Goal: Task Accomplishment & Management: Use online tool/utility

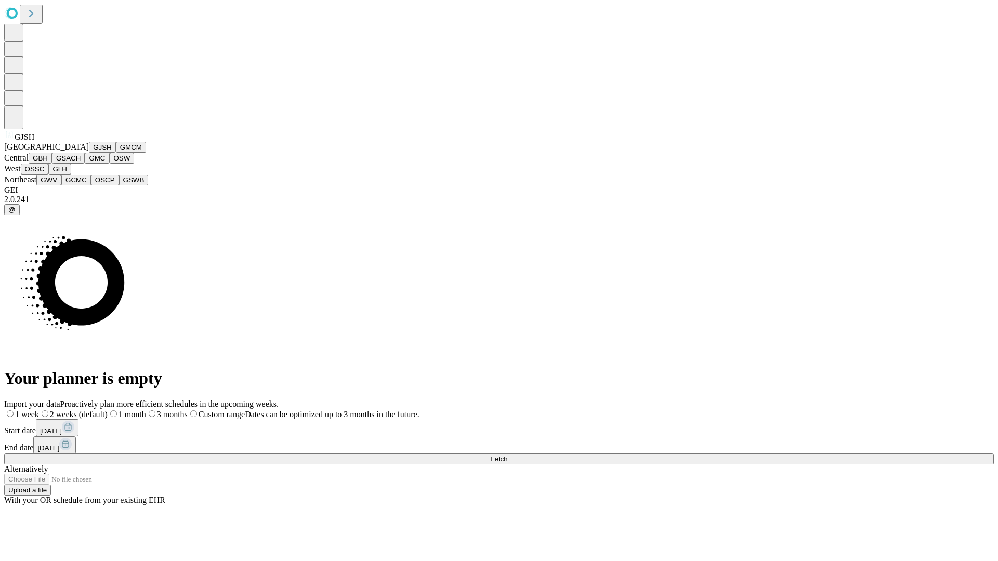
click at [89, 153] on button "GJSH" at bounding box center [102, 147] width 27 height 11
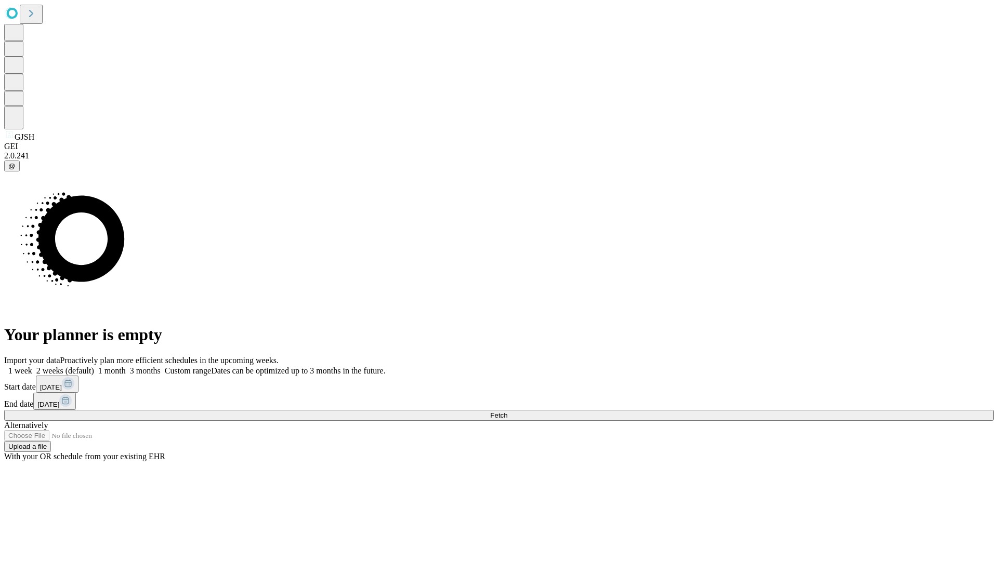
click at [32, 366] on label "1 week" at bounding box center [18, 370] width 28 height 9
click at [507, 411] on span "Fetch" at bounding box center [498, 415] width 17 height 8
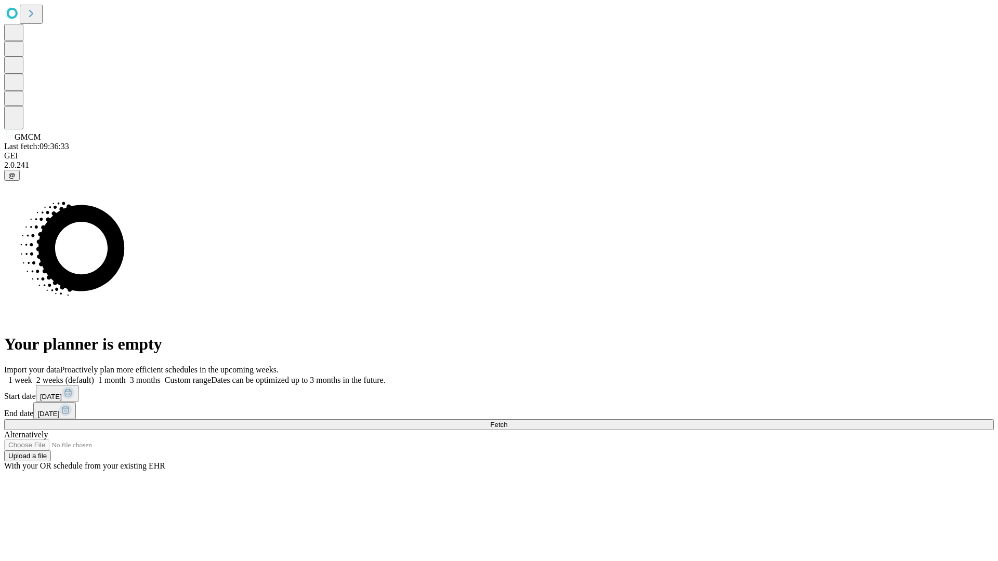
click at [32, 376] on label "1 week" at bounding box center [18, 380] width 28 height 9
click at [507, 421] on span "Fetch" at bounding box center [498, 425] width 17 height 8
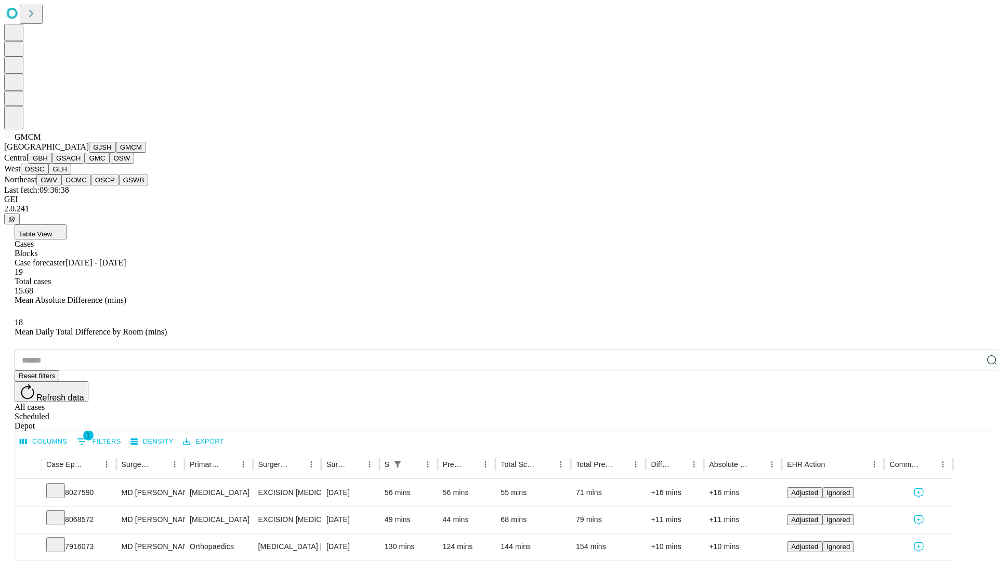
click at [52, 164] on button "GBH" at bounding box center [40, 158] width 23 height 11
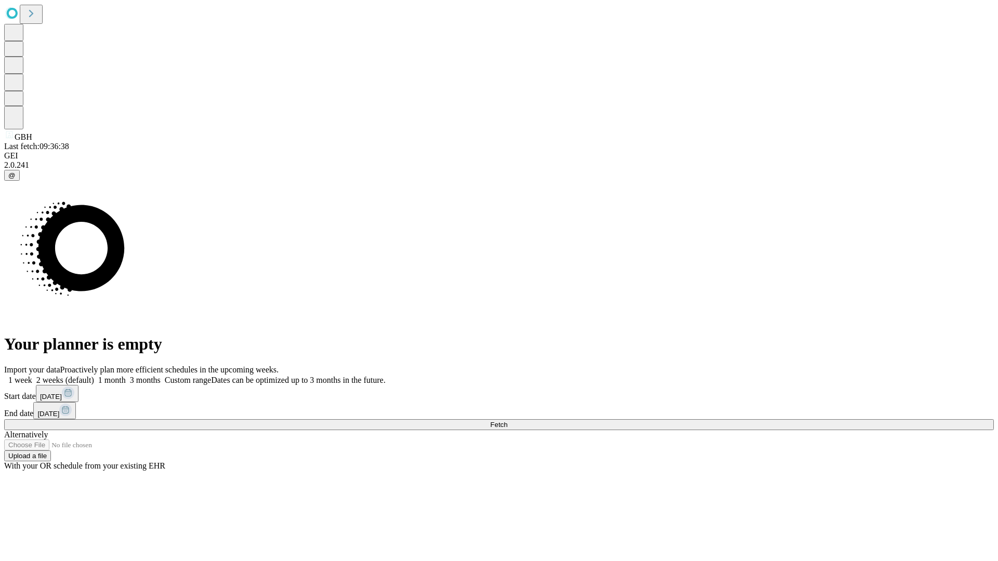
click at [507, 421] on span "Fetch" at bounding box center [498, 425] width 17 height 8
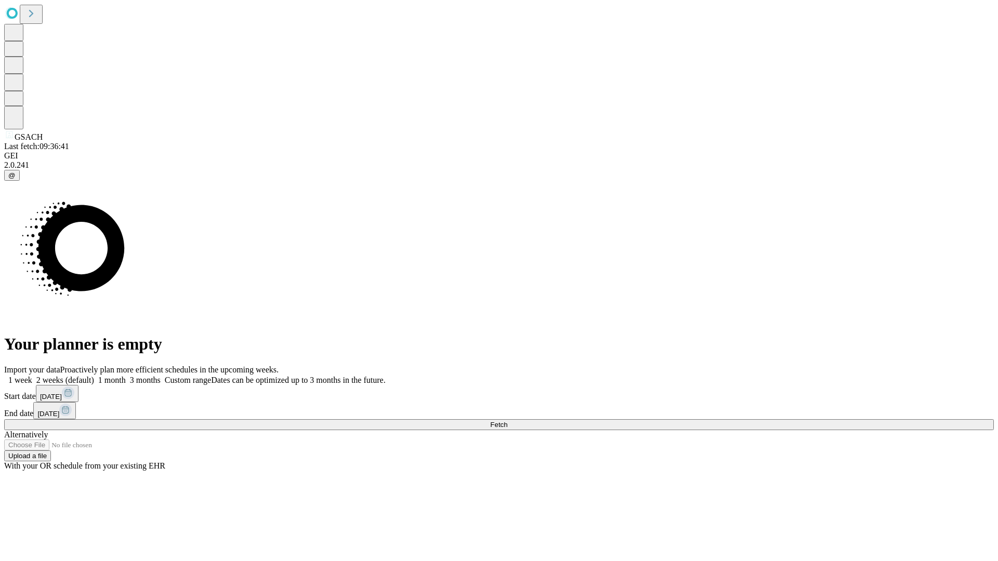
click at [32, 376] on label "1 week" at bounding box center [18, 380] width 28 height 9
click at [507, 421] on span "Fetch" at bounding box center [498, 425] width 17 height 8
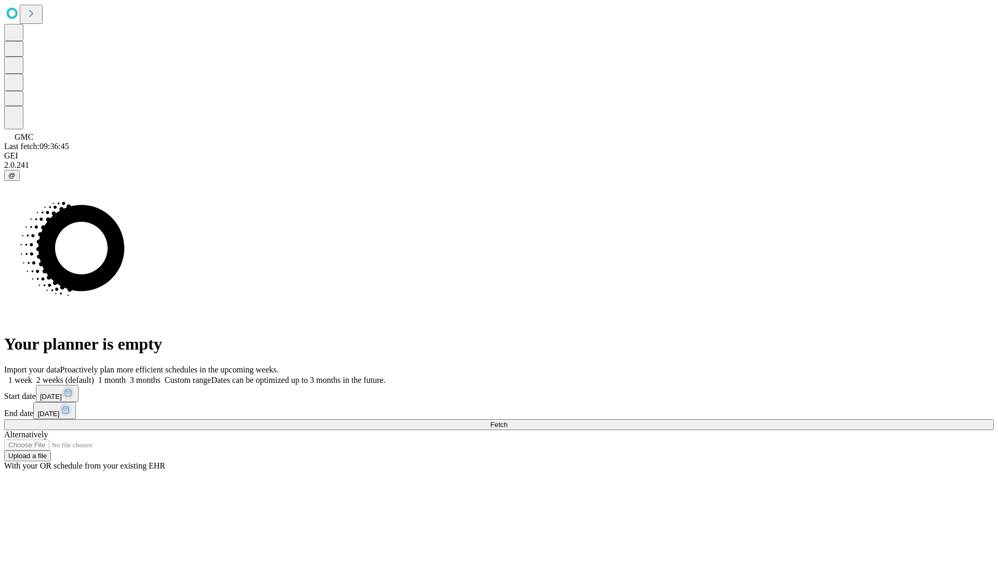
click at [32, 376] on label "1 week" at bounding box center [18, 380] width 28 height 9
click at [507, 421] on span "Fetch" at bounding box center [498, 425] width 17 height 8
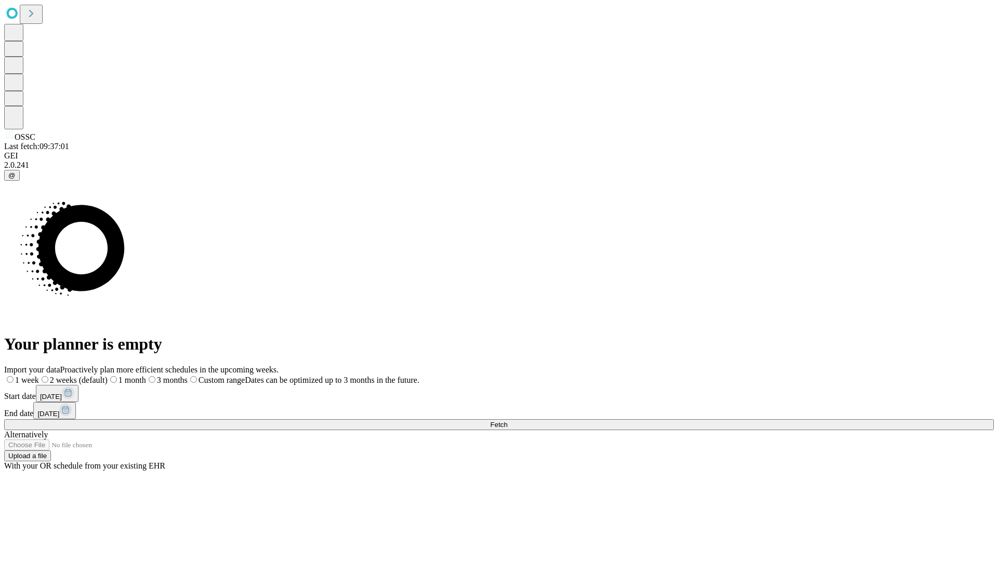
click at [39, 376] on label "1 week" at bounding box center [21, 380] width 35 height 9
click at [507, 421] on span "Fetch" at bounding box center [498, 425] width 17 height 8
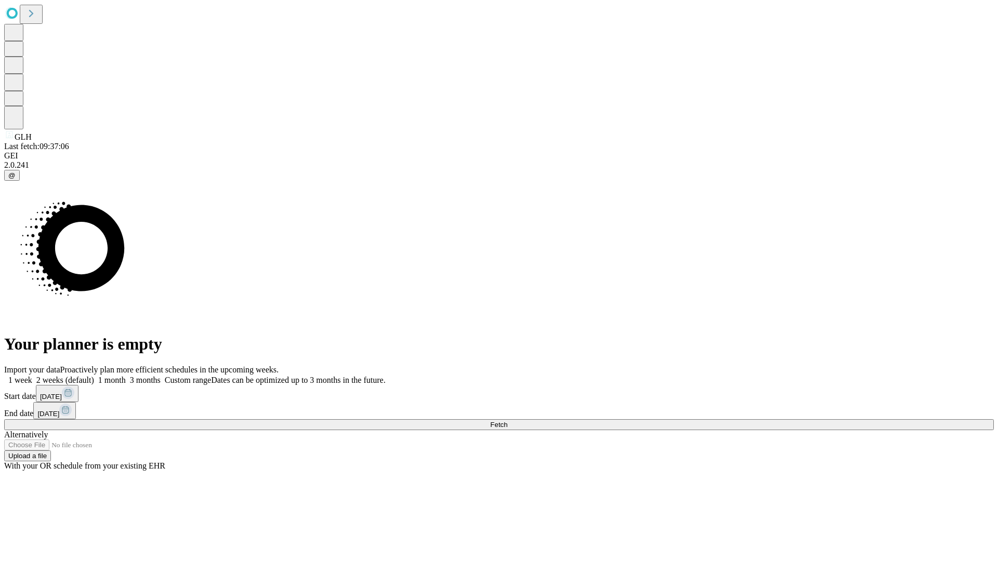
click at [32, 376] on label "1 week" at bounding box center [18, 380] width 28 height 9
click at [507, 421] on span "Fetch" at bounding box center [498, 425] width 17 height 8
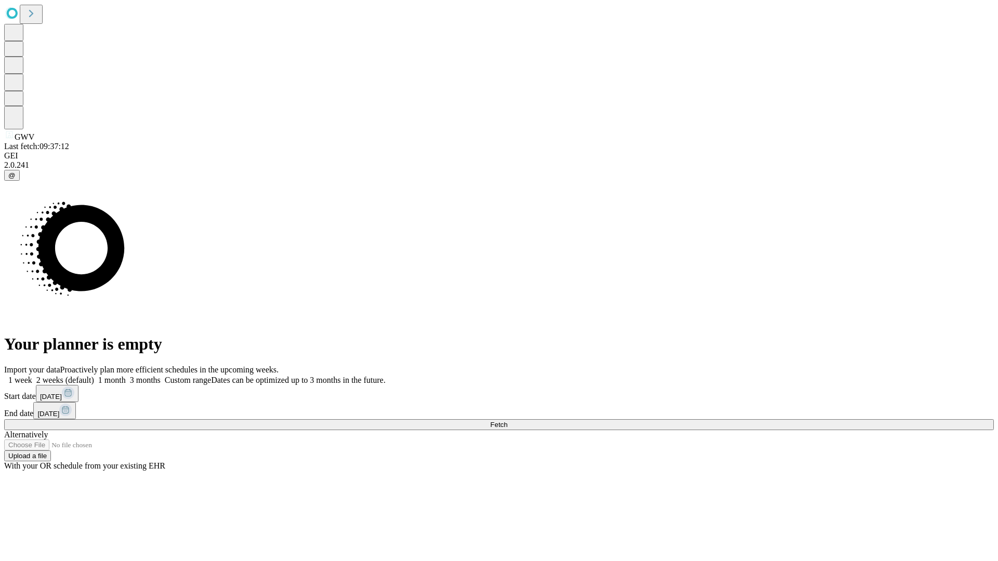
click at [32, 376] on label "1 week" at bounding box center [18, 380] width 28 height 9
click at [507, 421] on span "Fetch" at bounding box center [498, 425] width 17 height 8
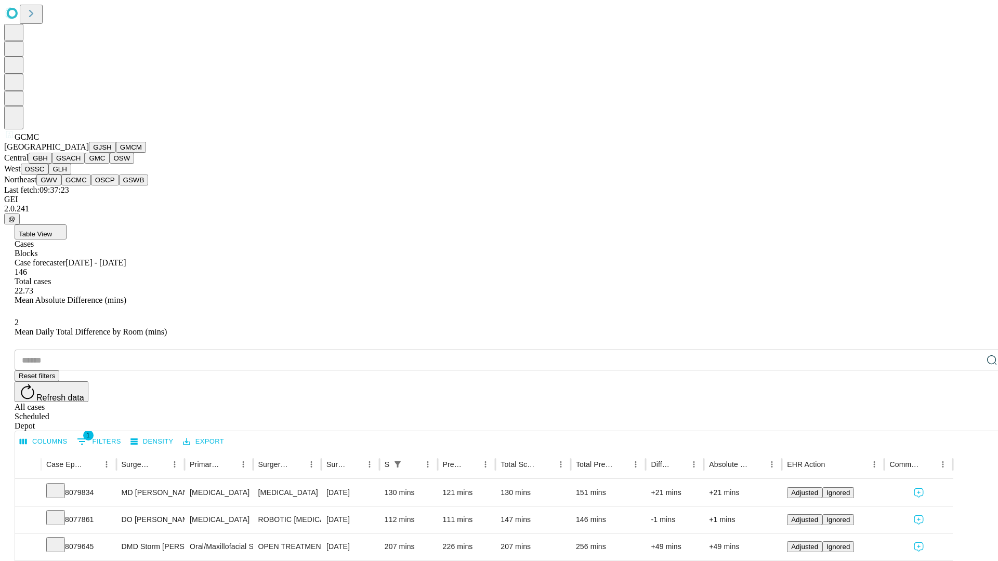
click at [91, 185] on button "OSCP" at bounding box center [105, 180] width 28 height 11
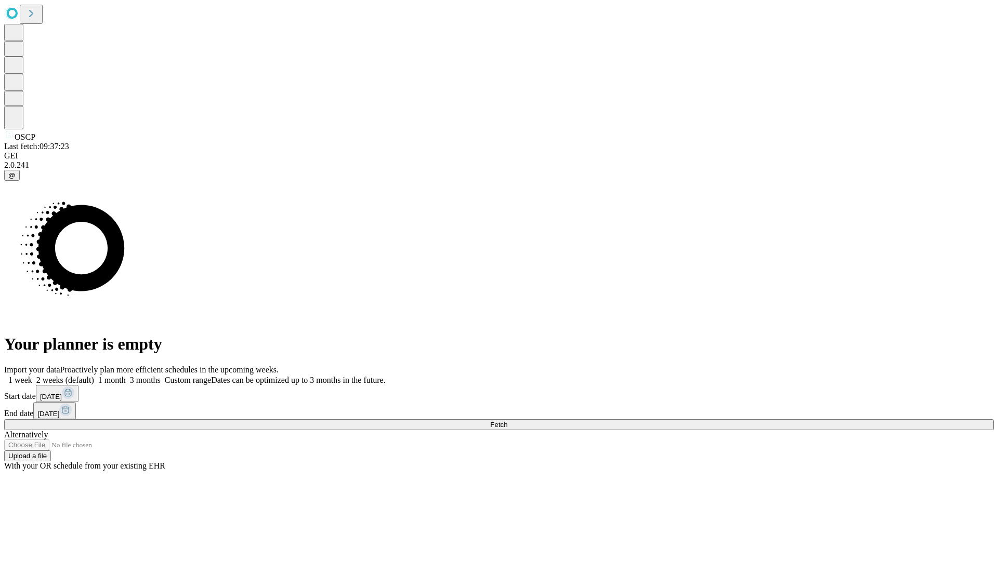
click at [507, 421] on span "Fetch" at bounding box center [498, 425] width 17 height 8
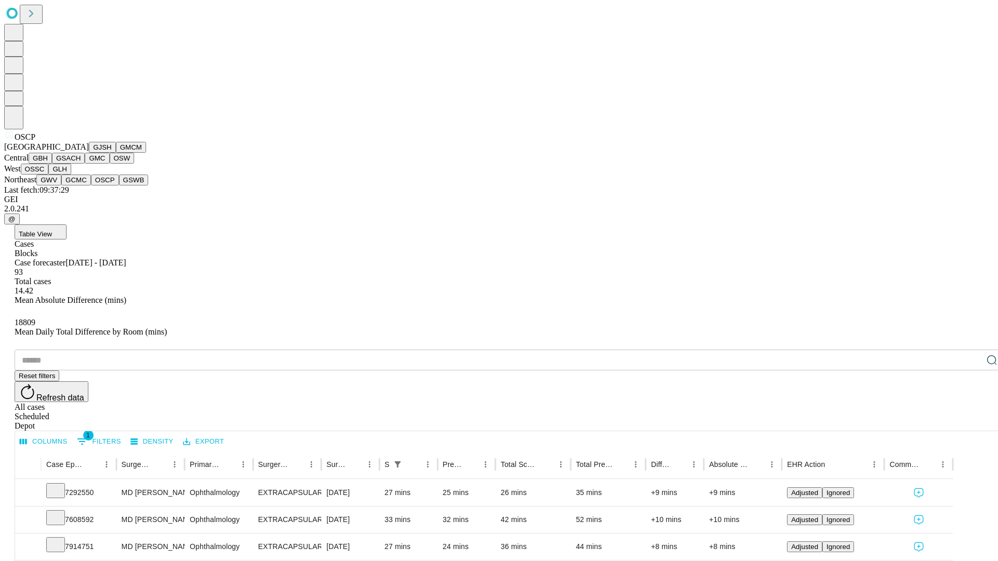
click at [119, 185] on button "GSWB" at bounding box center [134, 180] width 30 height 11
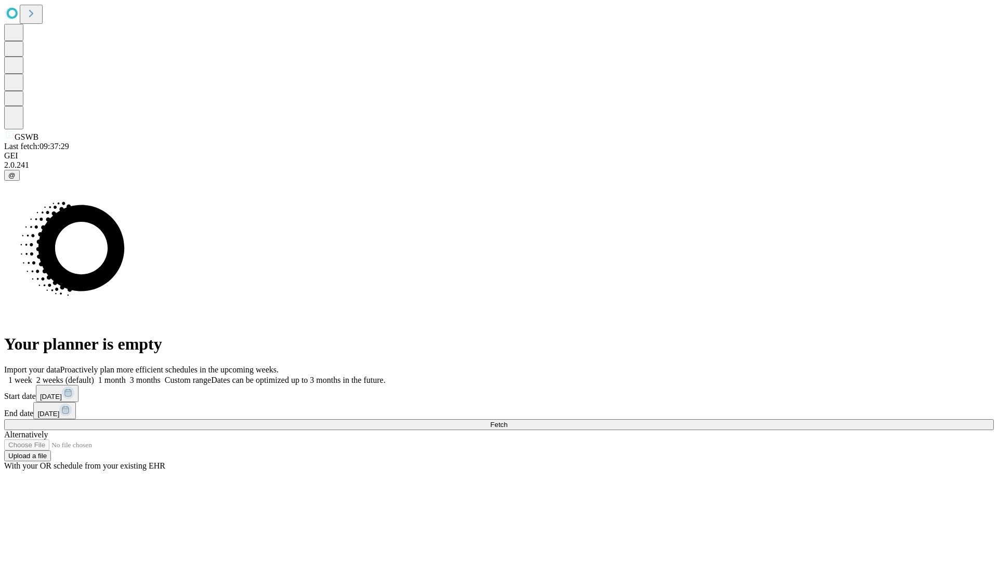
click at [32, 376] on label "1 week" at bounding box center [18, 380] width 28 height 9
click at [507, 421] on span "Fetch" at bounding box center [498, 425] width 17 height 8
